Goal: Transaction & Acquisition: Purchase product/service

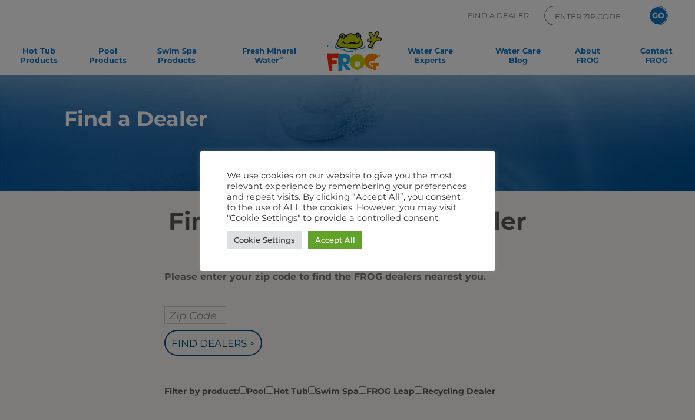
click at [339, 237] on link "Accept All" at bounding box center [335, 240] width 54 height 18
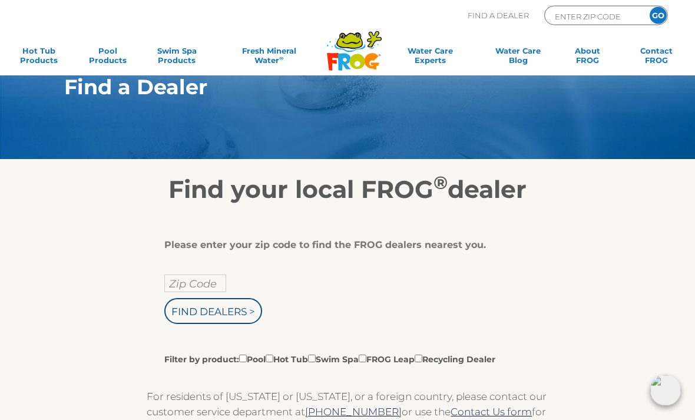
scroll to position [61, 0]
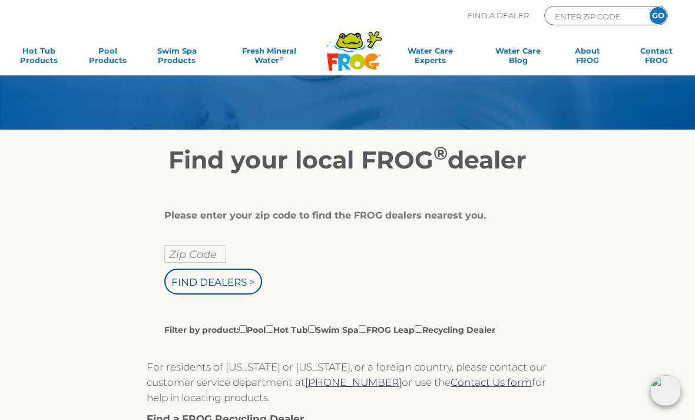
click at [208, 253] on input "Zip Code" at bounding box center [195, 254] width 62 height 18
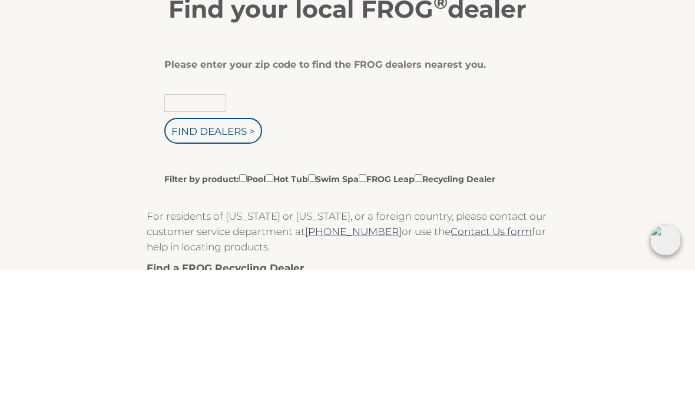
type input "80921"
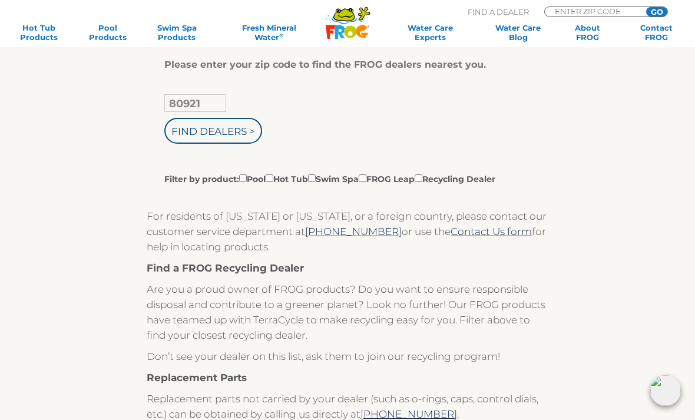
click at [223, 126] on input "Find Dealers >" at bounding box center [213, 131] width 98 height 26
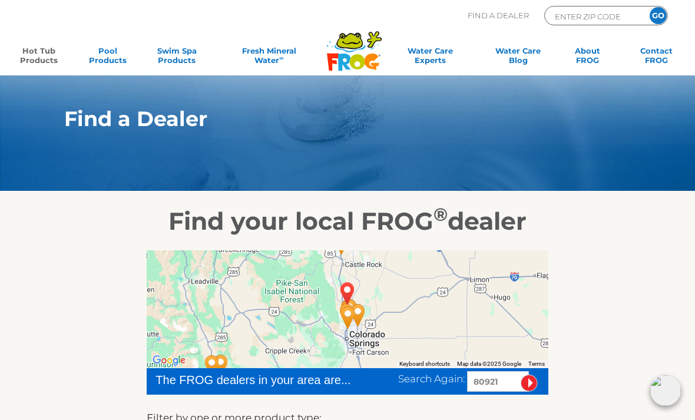
click at [39, 54] on link "Hot Tub Products" at bounding box center [39, 58] width 54 height 24
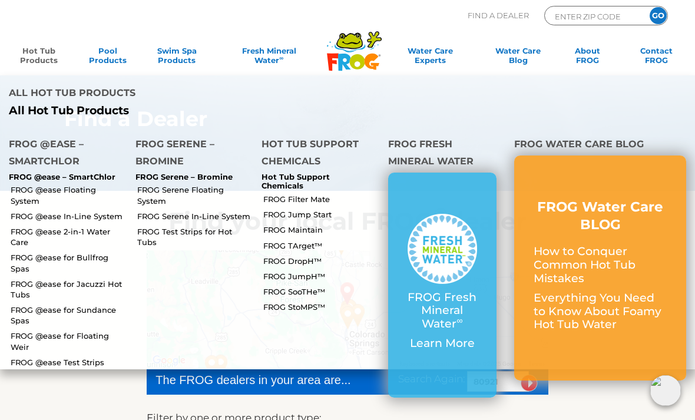
click at [99, 184] on link "FROG @ease Floating System" at bounding box center [69, 194] width 116 height 21
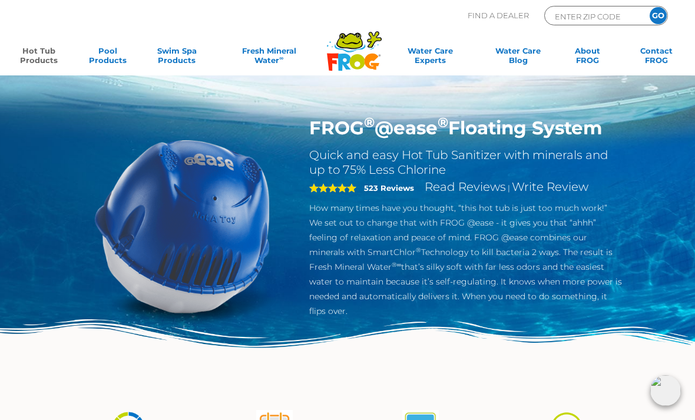
click at [165, 235] on img at bounding box center [182, 226] width 218 height 218
click at [478, 193] on link "Read Reviews" at bounding box center [464, 187] width 81 height 14
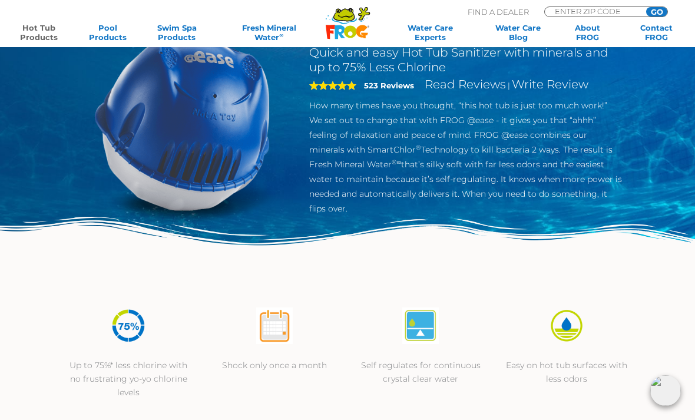
scroll to position [100, 0]
